Goal: Information Seeking & Learning: Learn about a topic

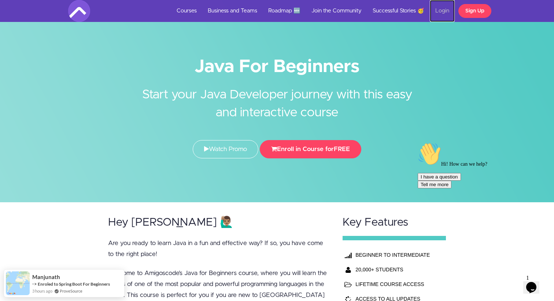
click at [443, 13] on link "Login" at bounding box center [442, 11] width 25 height 22
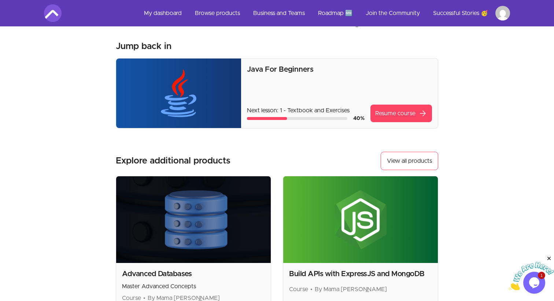
scroll to position [23, 0]
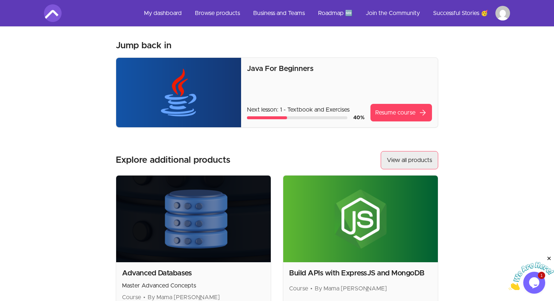
click at [408, 161] on button "View all products" at bounding box center [408, 160] width 57 height 18
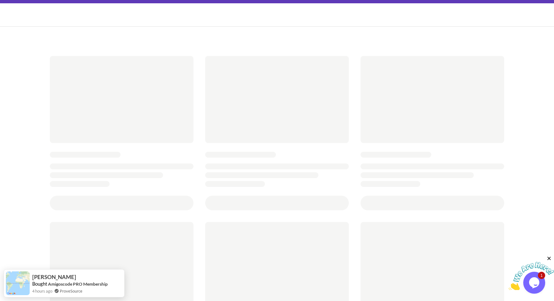
click at [538, 286] on img at bounding box center [530, 276] width 45 height 29
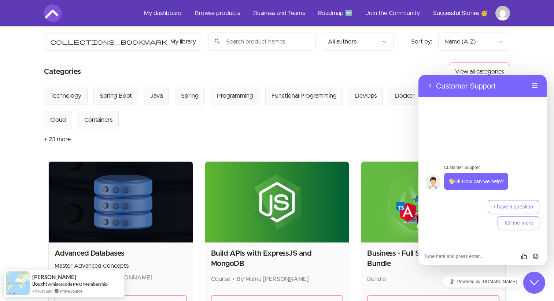
click at [409, 111] on div "Select from all categories: Technology Spring Boot Java Spring Programming Func…" at bounding box center [247, 108] width 406 height 42
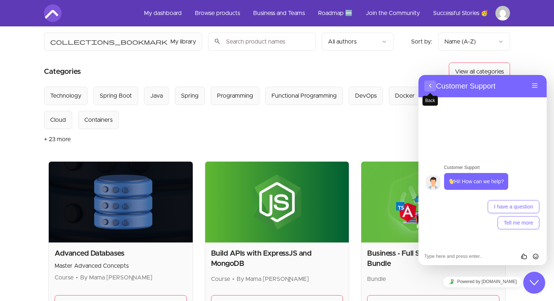
click at [427, 87] on button "Back" at bounding box center [430, 86] width 12 height 11
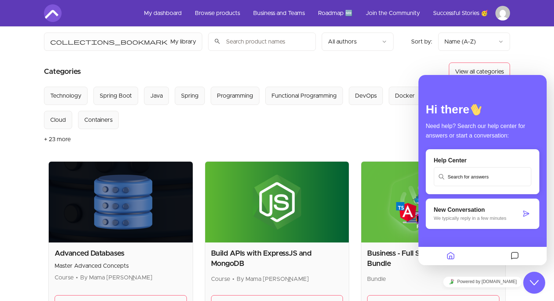
click at [536, 287] on icon "Close Chat This icon closes the chat window." at bounding box center [534, 283] width 9 height 9
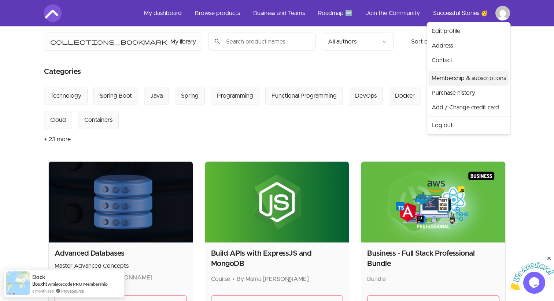
click at [474, 85] on link "Membership & subscriptions" at bounding box center [468, 78] width 80 height 15
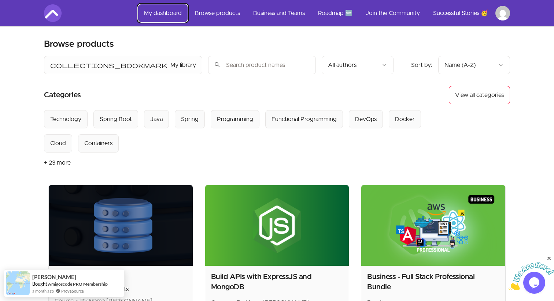
click at [178, 12] on link "My dashboard" at bounding box center [162, 13] width 49 height 18
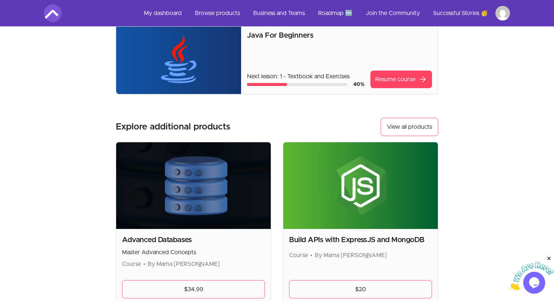
scroll to position [34, 0]
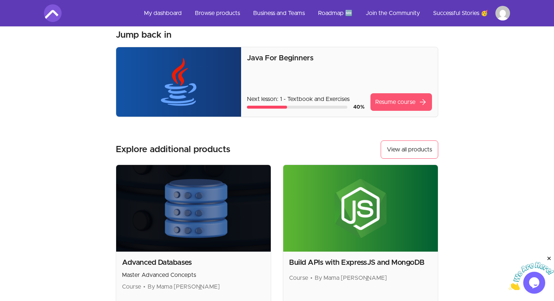
click at [410, 102] on link "Resume course arrow_forward" at bounding box center [401, 102] width 62 height 18
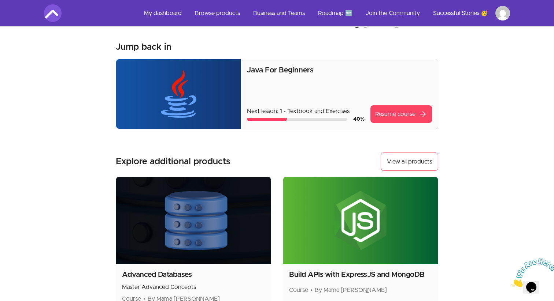
scroll to position [15, 0]
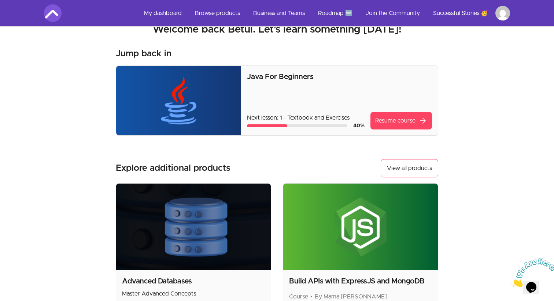
click at [262, 77] on p "Java For Beginners" at bounding box center [339, 77] width 185 height 10
click at [178, 11] on link "My dashboard" at bounding box center [162, 13] width 49 height 18
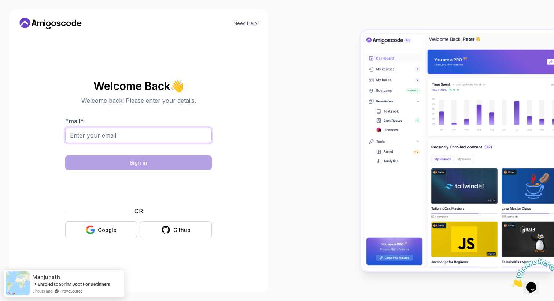
click at [156, 133] on input "Email *" at bounding box center [138, 135] width 146 height 15
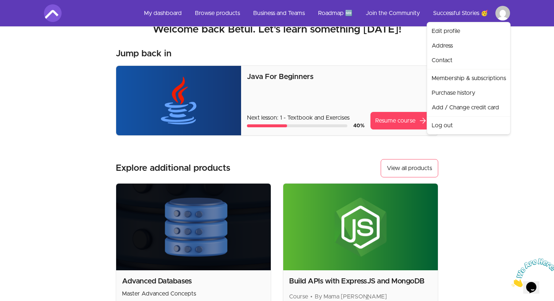
click at [506, 12] on html "Skip to main content Main menu Includes navigation links and user settings My d…" at bounding box center [277, 220] width 554 height 471
click at [472, 82] on link "Membership & subscriptions" at bounding box center [468, 78] width 80 height 15
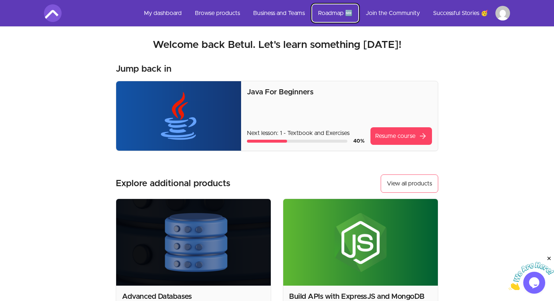
click at [335, 15] on link "Roadmap 🆕" at bounding box center [335, 13] width 46 height 18
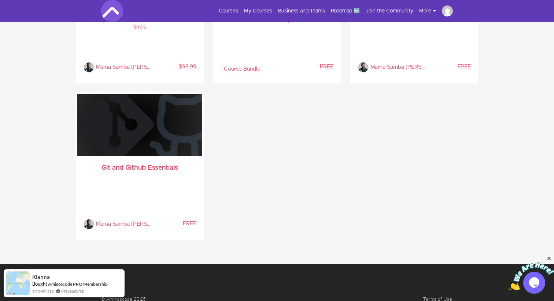
scroll to position [1928, 0]
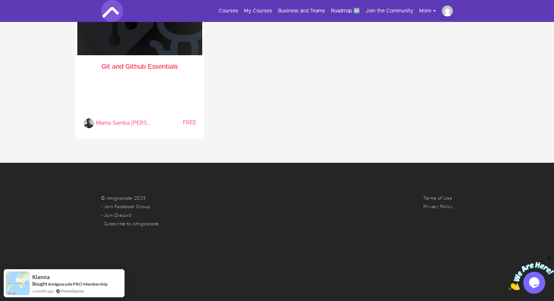
click at [448, 11] on img at bounding box center [447, 10] width 11 height 11
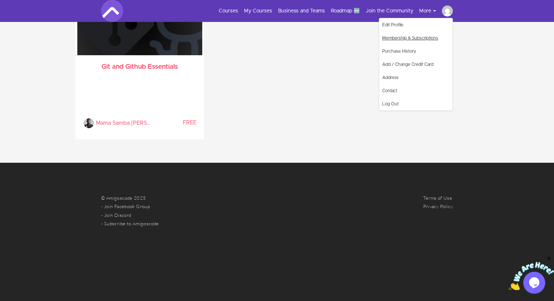
click at [411, 36] on link "Membership & Subscriptions" at bounding box center [415, 37] width 73 height 13
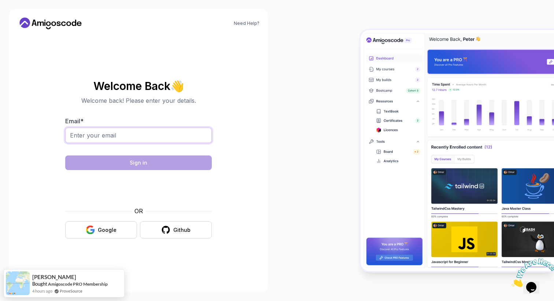
click at [94, 141] on input "Email *" at bounding box center [138, 135] width 146 height 15
click at [108, 232] on div "Google" at bounding box center [107, 230] width 19 height 7
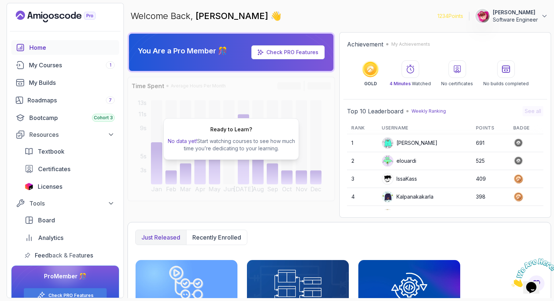
click at [532, 1] on section "1234 Points Betul Kaplan Software Engineer Home My Courses 1 My Builds Roadmaps…" at bounding box center [277, 150] width 554 height 301
click at [532, 20] on p "Software Engineer" at bounding box center [515, 19] width 45 height 7
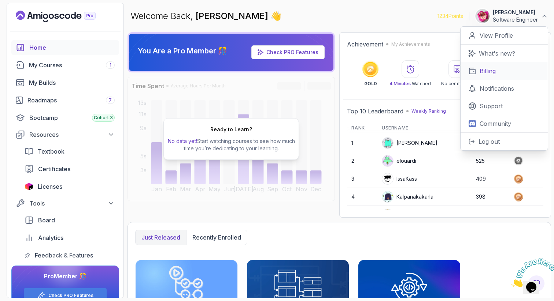
click at [500, 73] on link "Billing" at bounding box center [503, 71] width 87 height 18
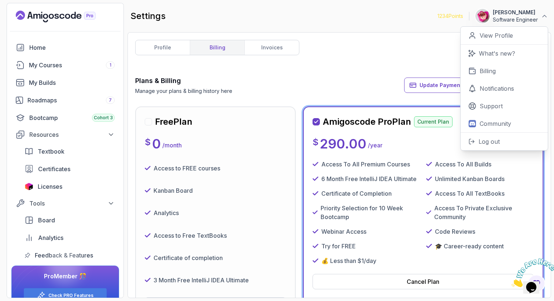
click at [360, 69] on div "profile billing invoices Plans & Billing Manage your plans & billing history he…" at bounding box center [339, 165] width 408 height 251
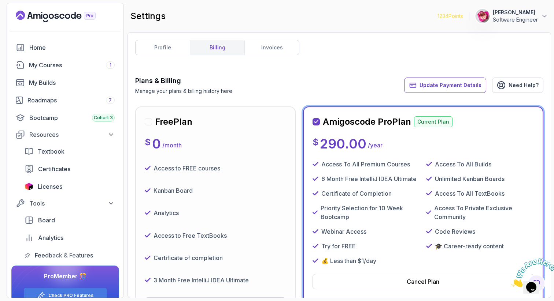
click at [70, 16] on icon "Landing page" at bounding box center [56, 17] width 80 height 12
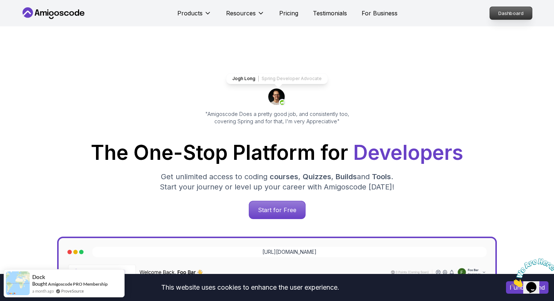
click at [502, 18] on p "Dashboard" at bounding box center [511, 13] width 42 height 12
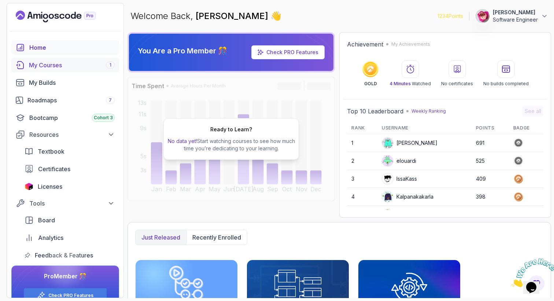
click at [101, 64] on div "My Courses 1" at bounding box center [72, 65] width 86 height 9
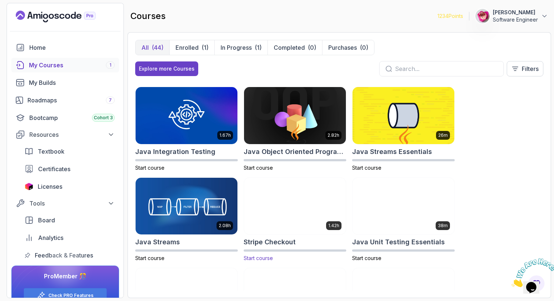
scroll to position [540, 0]
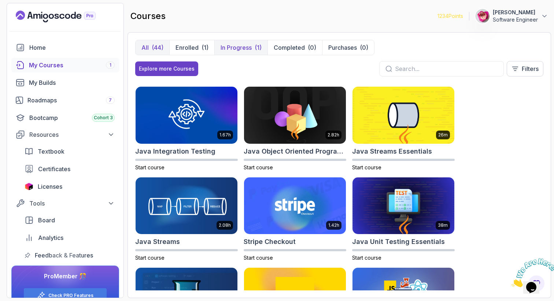
click at [249, 51] on p "In Progress" at bounding box center [235, 47] width 31 height 9
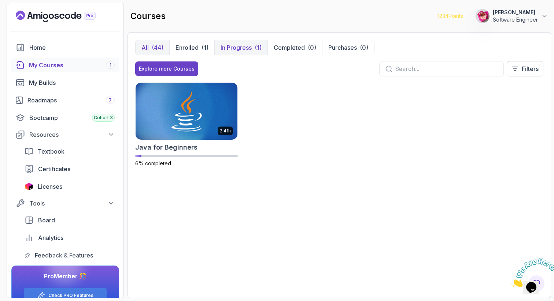
click at [153, 47] on div "(44)" at bounding box center [158, 47] width 12 height 9
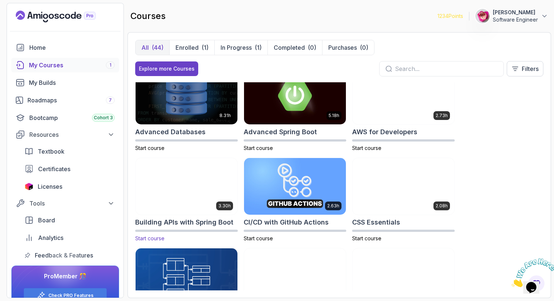
scroll to position [19, 0]
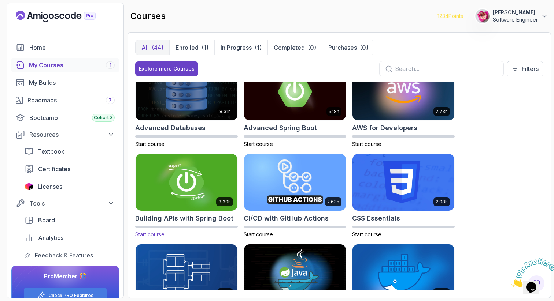
click at [188, 178] on img at bounding box center [186, 183] width 107 height 60
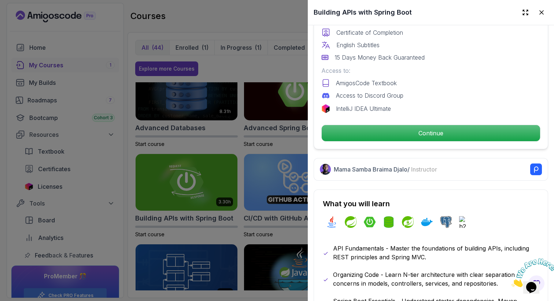
scroll to position [246, 0]
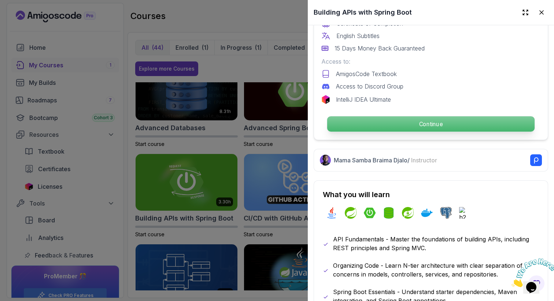
click at [440, 121] on p "Continue" at bounding box center [430, 123] width 207 height 15
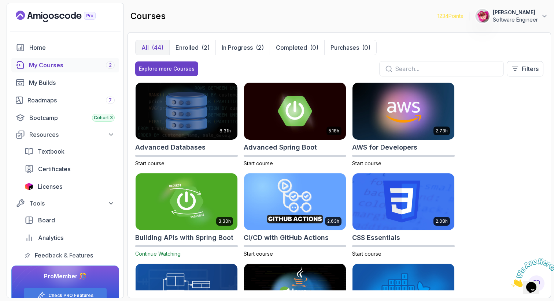
click at [354, 14] on div "courses 1234 Points Betul Kaplan Software Engineer" at bounding box center [338, 16] width 423 height 26
click at [203, 204] on img at bounding box center [186, 202] width 107 height 60
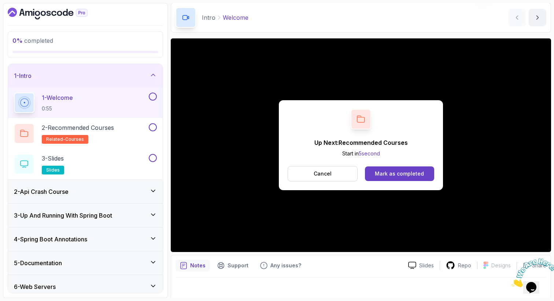
scroll to position [31, 0]
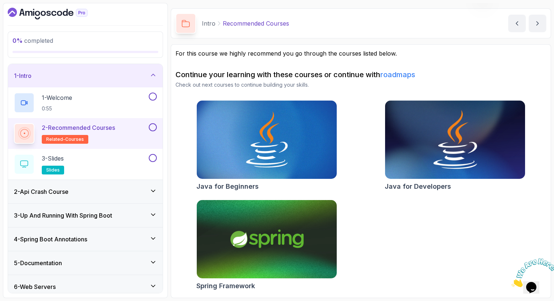
scroll to position [21, 0]
click at [280, 146] on img at bounding box center [266, 140] width 147 height 82
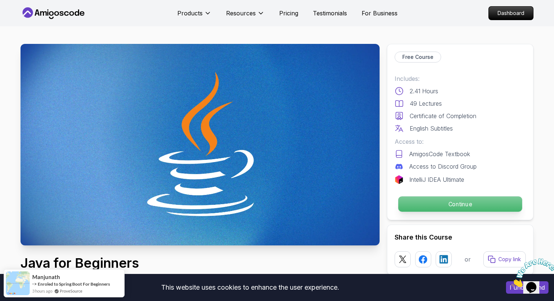
click at [424, 207] on p "Continue" at bounding box center [460, 204] width 124 height 15
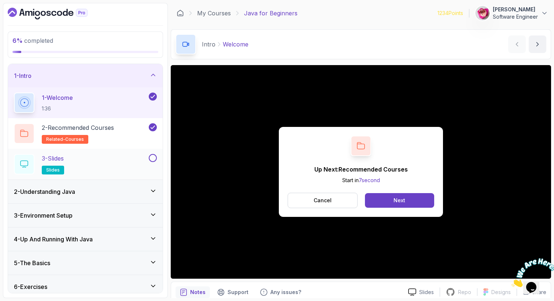
click at [107, 170] on div "3 - Slides slides" at bounding box center [80, 164] width 133 height 21
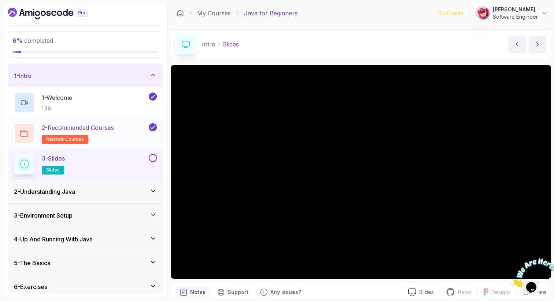
click at [135, 126] on div "2 - Recommended Courses related-courses" at bounding box center [80, 133] width 133 height 21
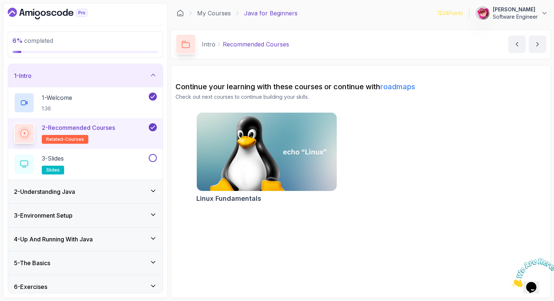
click at [84, 189] on div "2 - Understanding Java" at bounding box center [85, 191] width 143 height 9
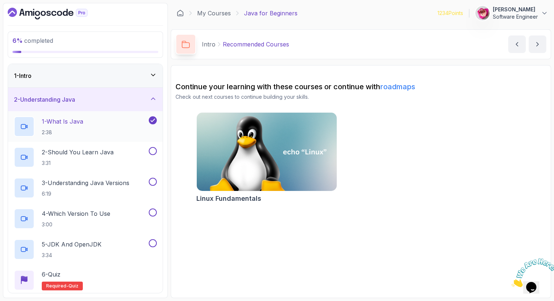
click at [94, 129] on div "1 - What Is Java 2:38" at bounding box center [80, 126] width 133 height 21
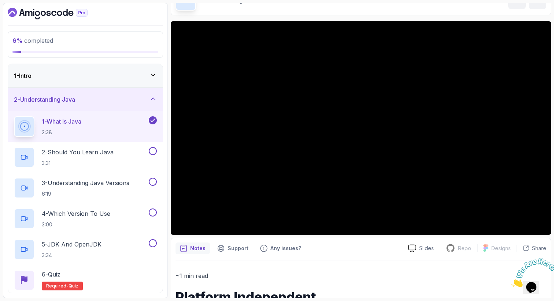
scroll to position [45, 0]
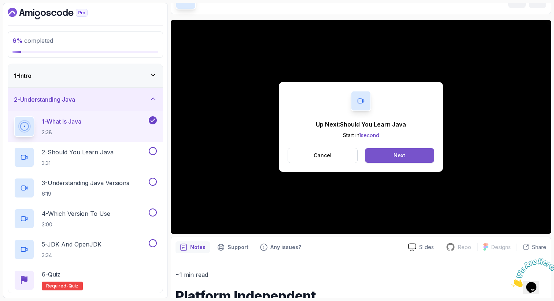
click at [395, 160] on button "Next" at bounding box center [399, 155] width 69 height 15
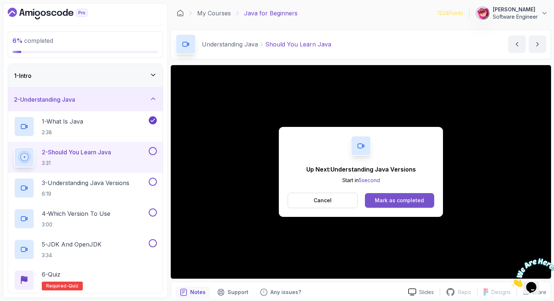
click at [402, 203] on div "Mark as completed" at bounding box center [399, 200] width 49 height 7
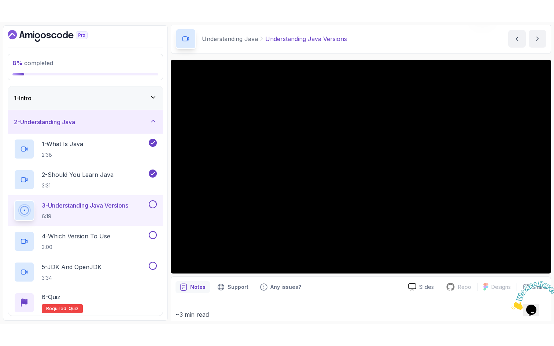
scroll to position [29, 0]
